Goal: Information Seeking & Learning: Learn about a topic

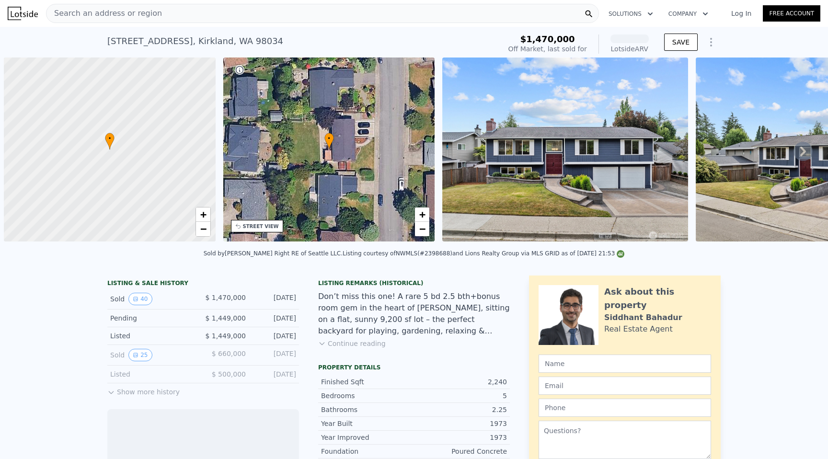
scroll to position [0, 4]
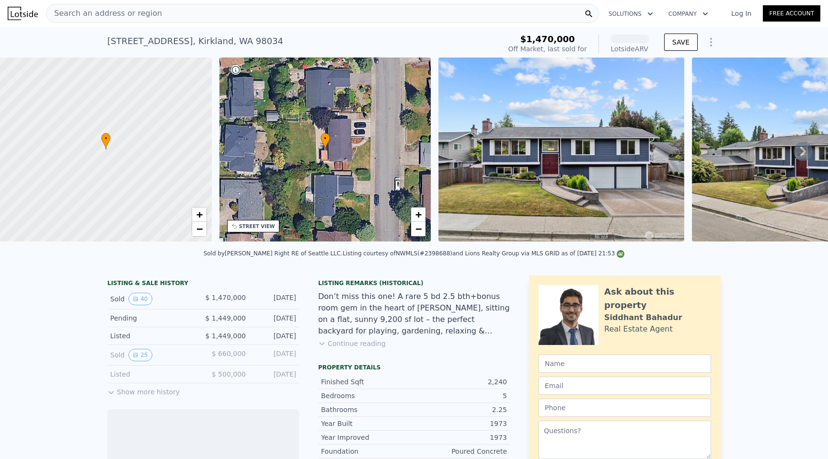
click at [130, 13] on span "Search an address or region" at bounding box center [103, 13] width 115 height 11
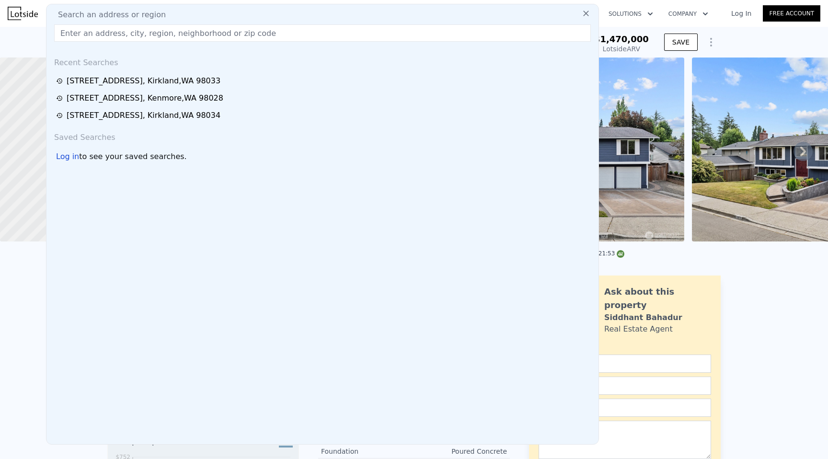
click at [129, 34] on input "text" at bounding box center [322, 32] width 537 height 17
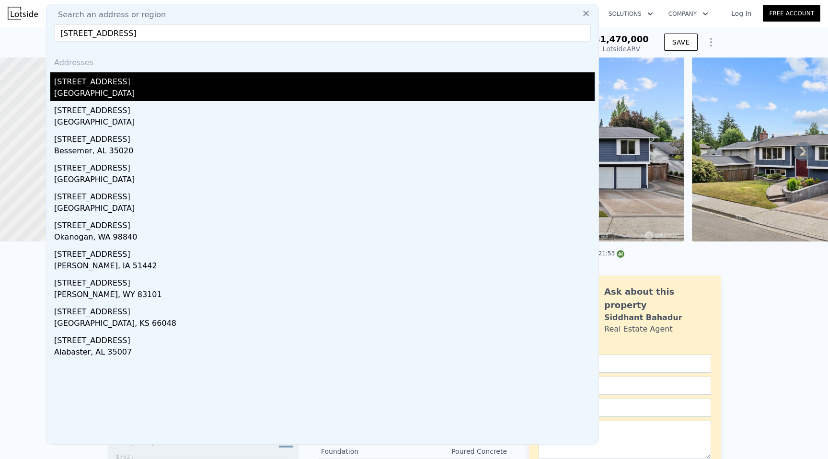
type input "929 3rd Ave APT F102"
click at [142, 83] on div "[STREET_ADDRESS]" at bounding box center [324, 79] width 540 height 15
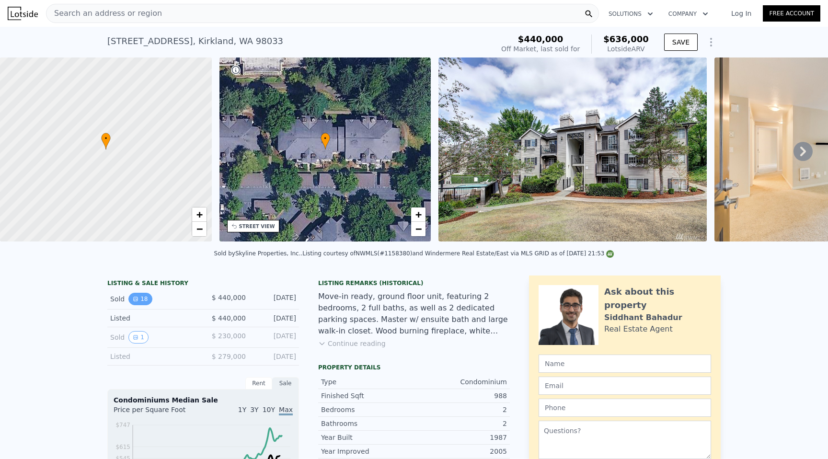
click at [141, 300] on button "18" at bounding box center [139, 299] width 23 height 12
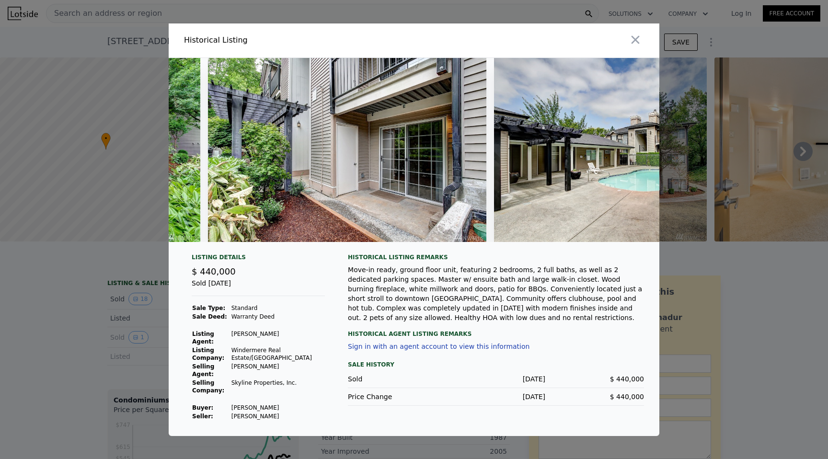
scroll to position [0, 4708]
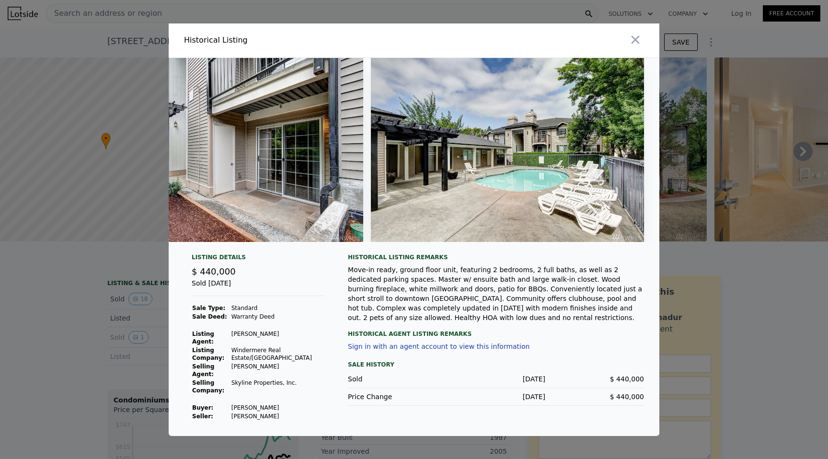
click at [251, 403] on td "Qi Jingwei" at bounding box center [278, 407] width 94 height 9
click at [271, 403] on td "Qi Jingwei" at bounding box center [278, 407] width 94 height 9
copy td "Qi Jingwei"
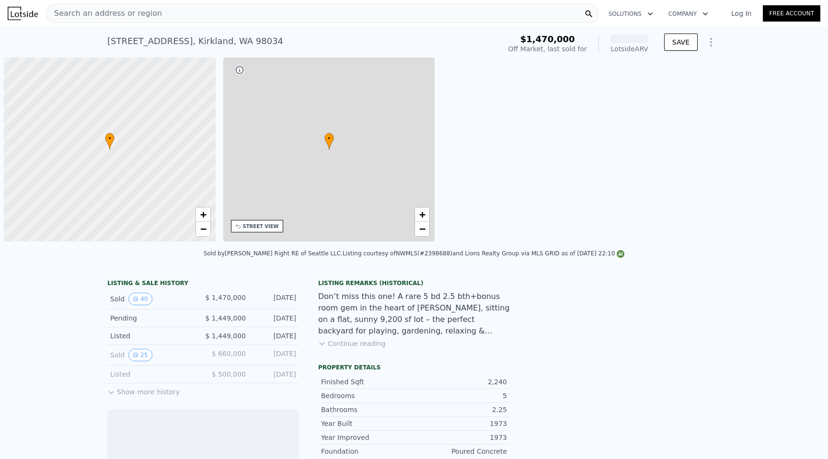
scroll to position [0, 4]
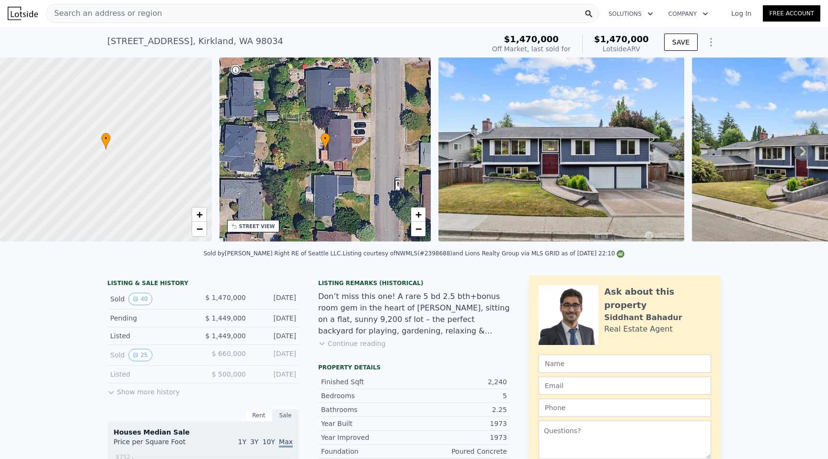
click at [145, 16] on span "Search an address or region" at bounding box center [103, 13] width 115 height 11
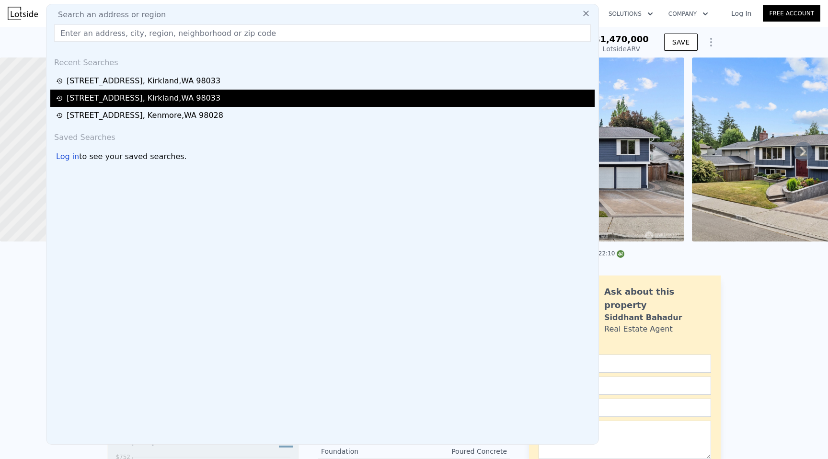
click at [143, 93] on div "[STREET_ADDRESS]" at bounding box center [144, 97] width 154 height 11
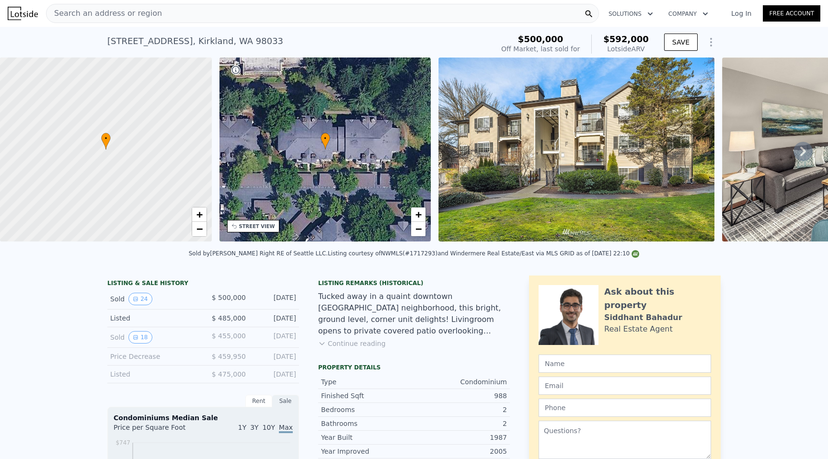
click at [367, 347] on button "Continue reading" at bounding box center [352, 344] width 68 height 10
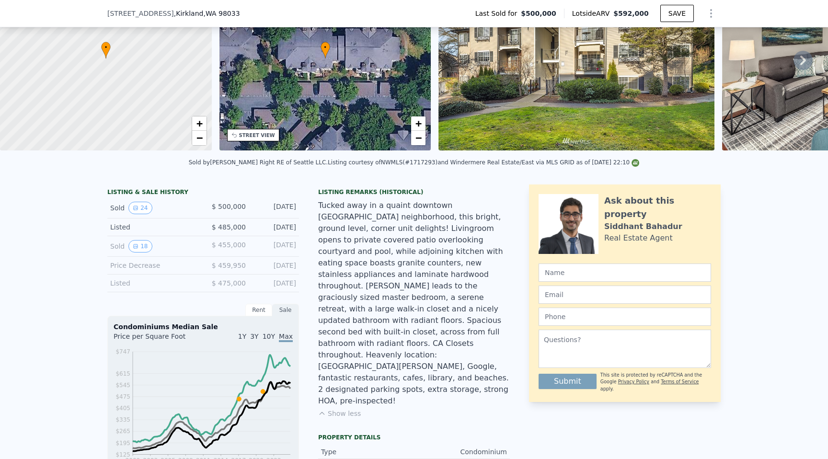
scroll to position [94, 0]
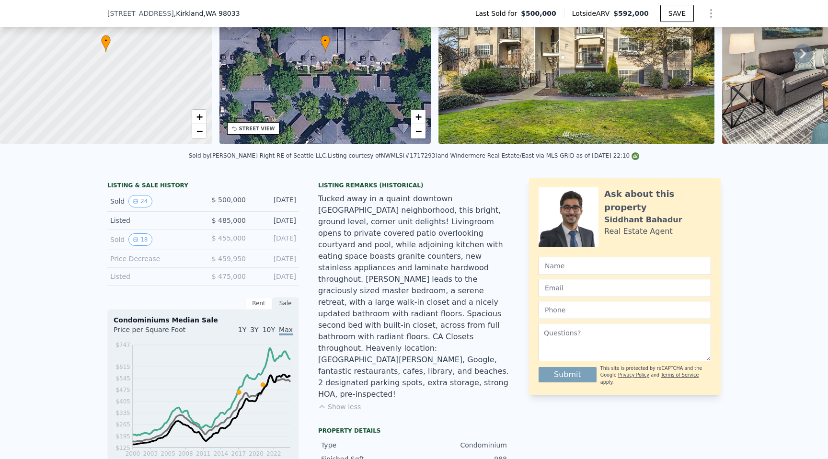
click at [451, 312] on div "Tucked away in a quaint downtown [GEOGRAPHIC_DATA] neighborhood, this bright, g…" at bounding box center [414, 296] width 192 height 207
click at [464, 313] on div "Tucked away in a quaint downtown [GEOGRAPHIC_DATA] neighborhood, this bright, g…" at bounding box center [414, 296] width 192 height 207
copy div "CA Closets"
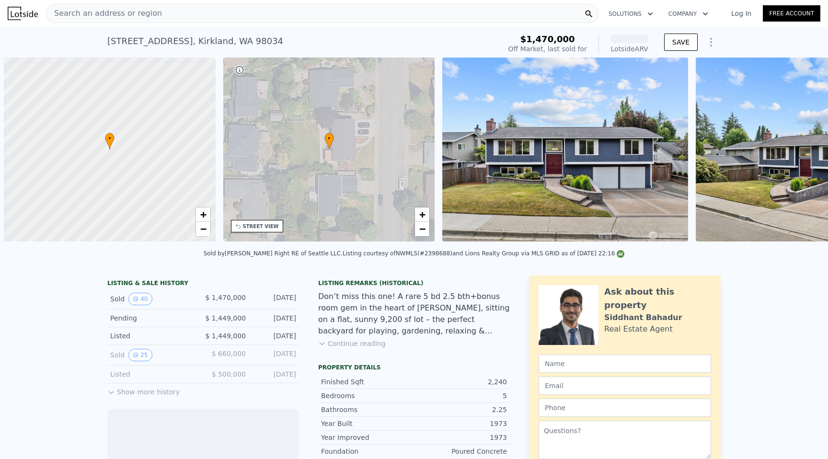
scroll to position [0, 4]
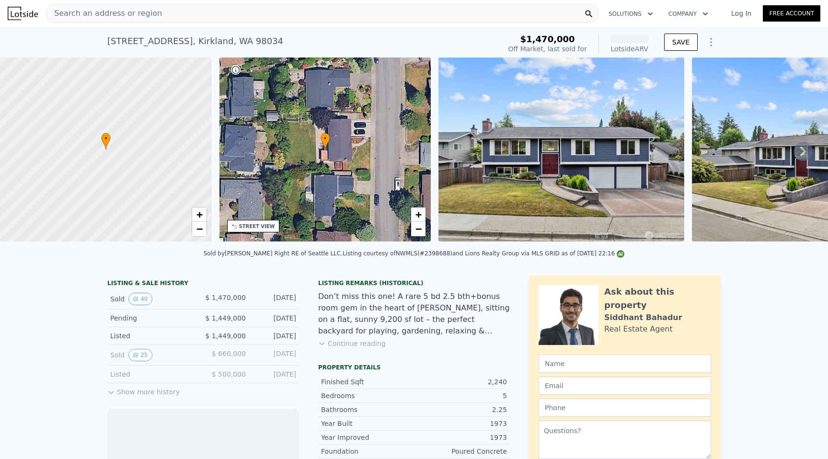
click at [251, 10] on div "Search an address or region" at bounding box center [322, 13] width 553 height 19
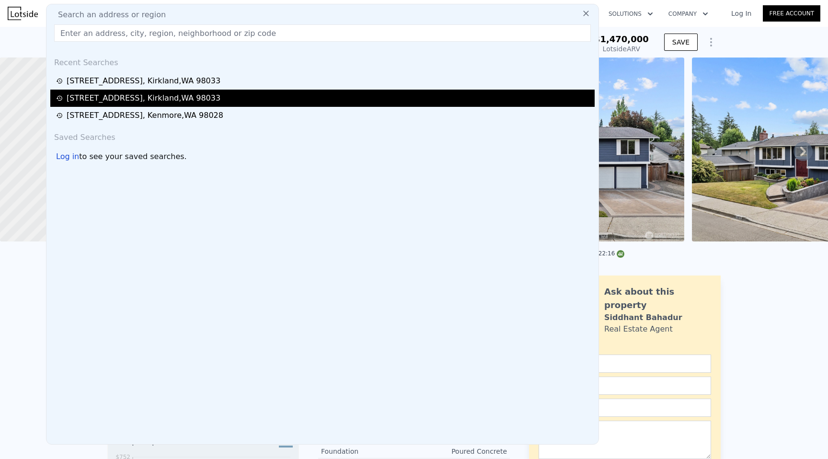
click at [202, 97] on div "[STREET_ADDRESS]" at bounding box center [144, 97] width 154 height 11
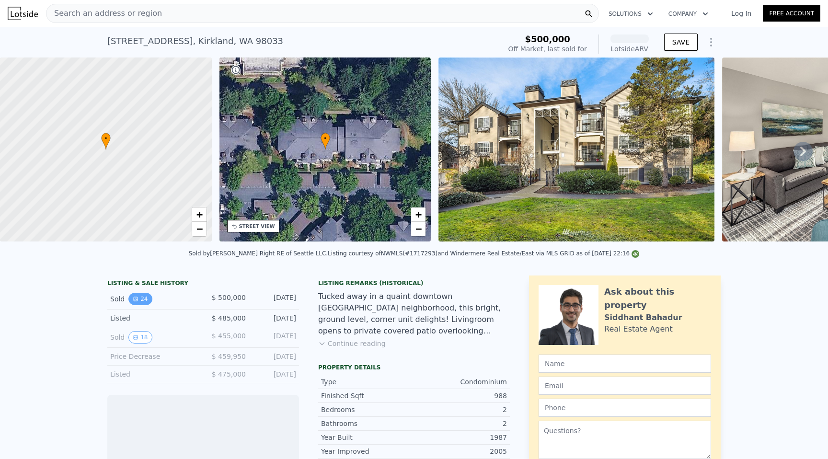
click at [137, 298] on icon "View historical data" at bounding box center [136, 299] width 4 height 4
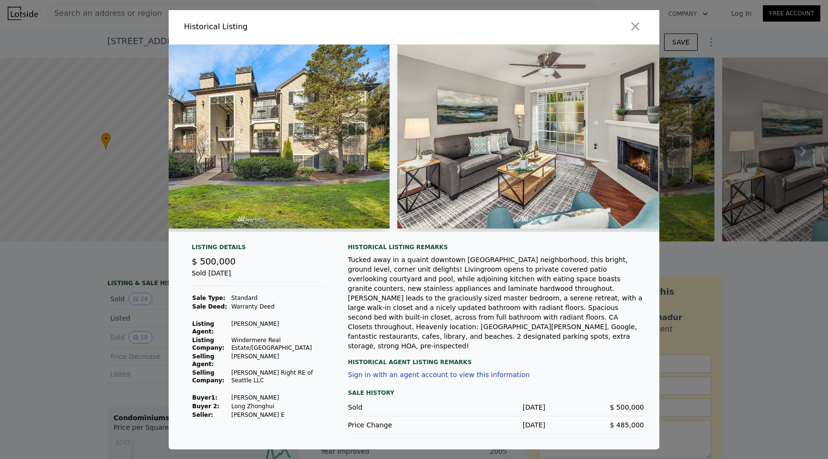
click at [491, 160] on img at bounding box center [535, 137] width 276 height 184
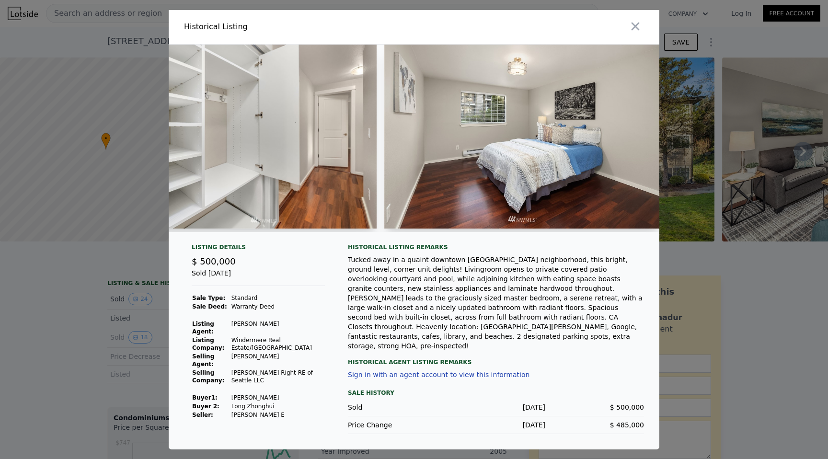
scroll to position [0, 3511]
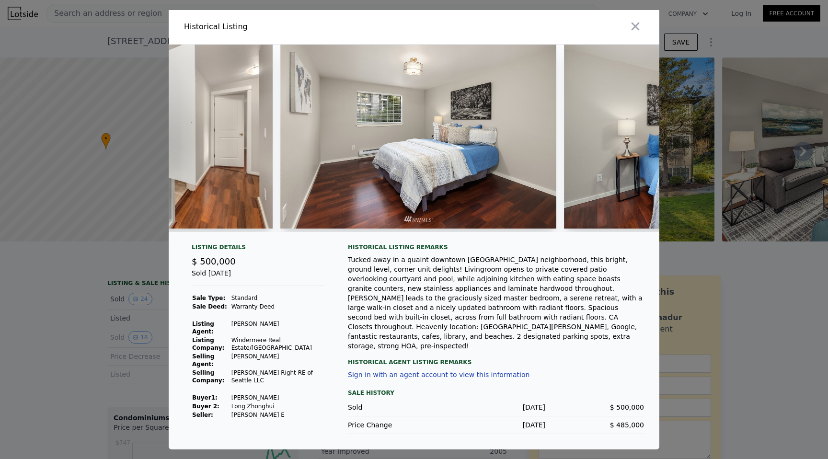
click at [453, 324] on div "Tucked away in a quaint downtown [GEOGRAPHIC_DATA] neighborhood, this bright, g…" at bounding box center [496, 303] width 296 height 96
click at [500, 324] on div "Tucked away in a quaint downtown [GEOGRAPHIC_DATA] neighborhood, this bright, g…" at bounding box center [496, 303] width 296 height 96
click at [524, 324] on div "Tucked away in a quaint downtown [GEOGRAPHIC_DATA] neighborhood, this bright, g…" at bounding box center [496, 303] width 296 height 96
copy div "Cross Kirkland Corridor trail"
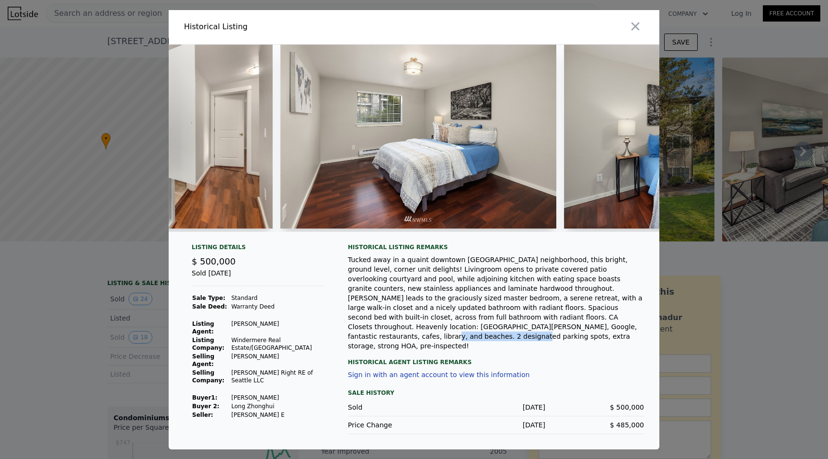
drag, startPoint x: 414, startPoint y: 335, endPoint x: 497, endPoint y: 333, distance: 82.4
click at [497, 333] on div "Tucked away in a quaint downtown [GEOGRAPHIC_DATA] neighborhood, this bright, g…" at bounding box center [496, 303] width 296 height 96
copy div "2 designated parking spots"
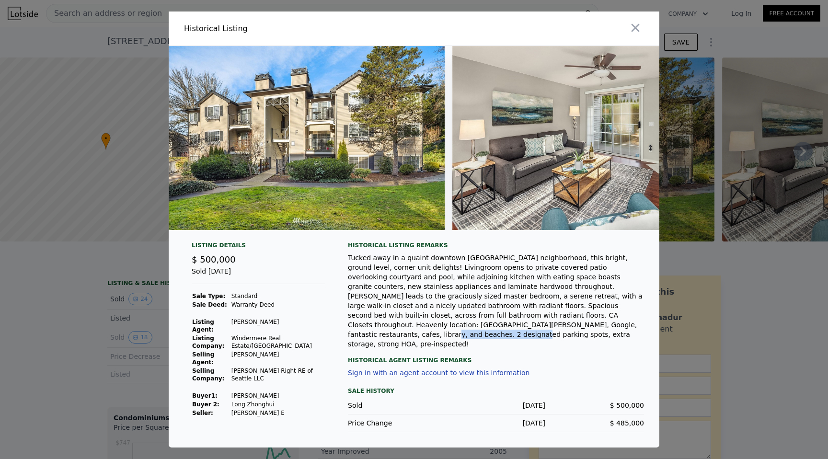
scroll to position [0, 0]
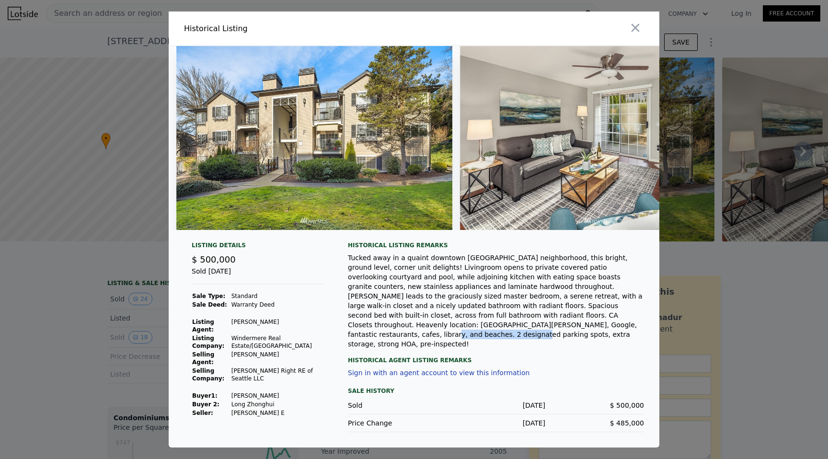
click at [343, 122] on img at bounding box center [314, 138] width 276 height 184
click at [261, 338] on td "Windermere Real Estate/East" at bounding box center [278, 342] width 94 height 16
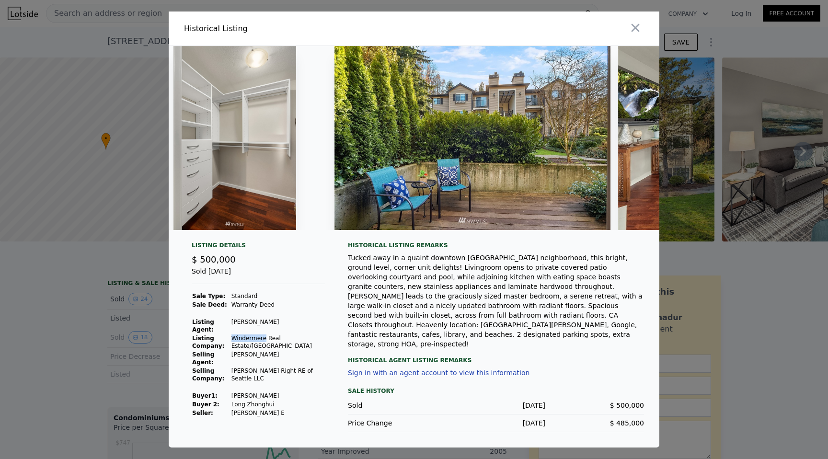
scroll to position [0, 5311]
